Goal: Information Seeking & Learning: Learn about a topic

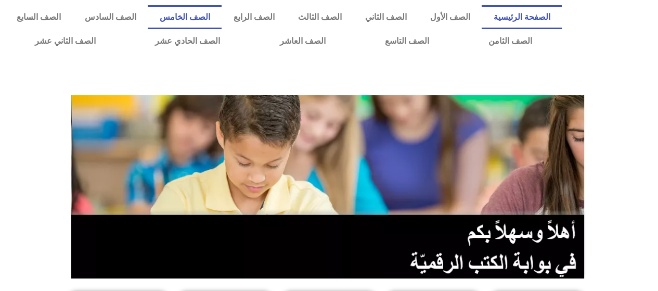
click at [222, 18] on link "الصف الخامس" at bounding box center [185, 17] width 74 height 24
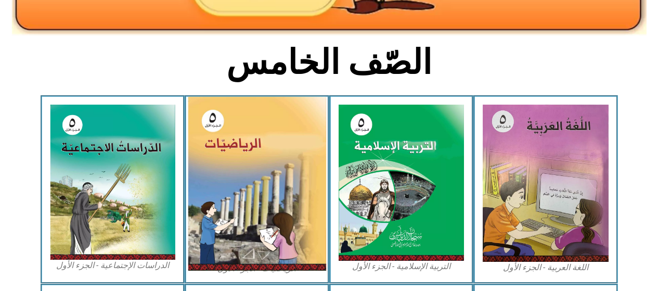
scroll to position [260, 0]
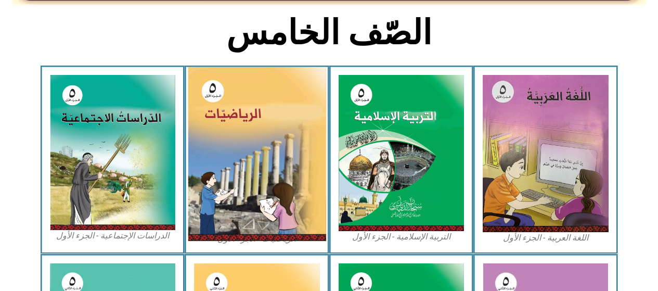
click at [237, 138] on img at bounding box center [257, 154] width 138 height 174
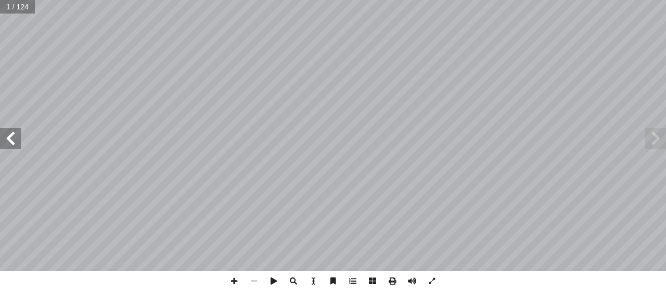
click at [16, 138] on span at bounding box center [10, 138] width 21 height 21
click at [17, 138] on span at bounding box center [10, 138] width 21 height 21
click at [15, 138] on span at bounding box center [10, 138] width 21 height 21
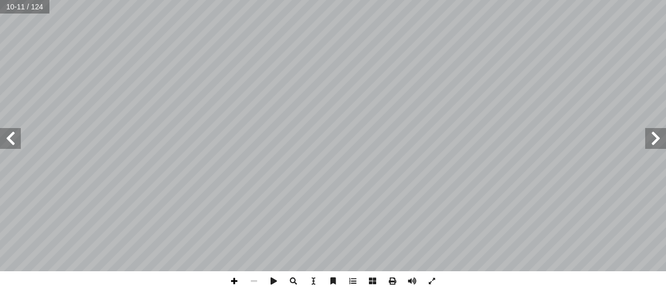
click at [233, 282] on span at bounding box center [234, 281] width 20 height 20
click at [303, 283] on div "٦ ٦ ٢٥= ٢٥= ٢٥= )ب( )ب( ، ، ٢٥ هي : ِ العدد ِ عوامل ُ جميع ( نشاط )٤ ُ حيــث ِ …" at bounding box center [333, 145] width 666 height 291
click at [10, 142] on span at bounding box center [10, 138] width 21 height 21
